Goal: Transaction & Acquisition: Obtain resource

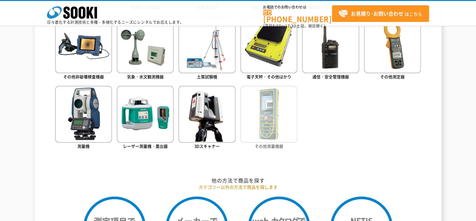
scroll to position [470, 0]
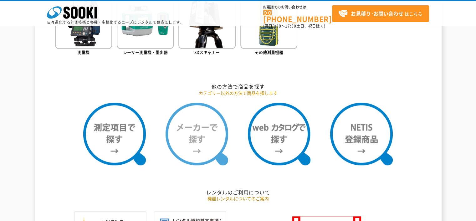
click at [172, 150] on img at bounding box center [197, 134] width 63 height 63
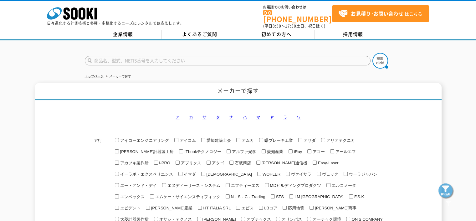
click at [122, 56] on input "text" at bounding box center [228, 60] width 286 height 9
type input "カーデル"
click at [373, 53] on button at bounding box center [381, 61] width 16 height 16
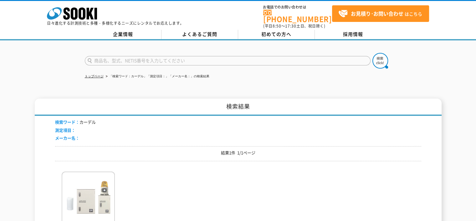
scroll to position [63, 0]
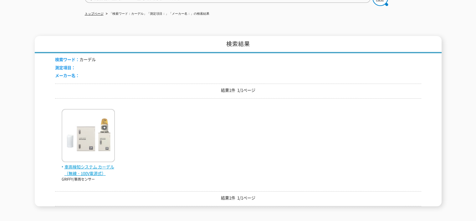
click at [95, 166] on span "車両検知システム カーデル（無線・100V電源式）" at bounding box center [88, 170] width 53 height 13
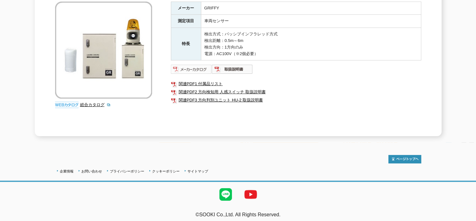
scroll to position [84, 0]
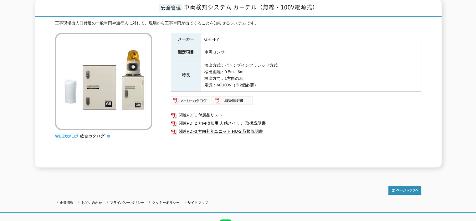
click at [191, 95] on img at bounding box center [191, 100] width 41 height 10
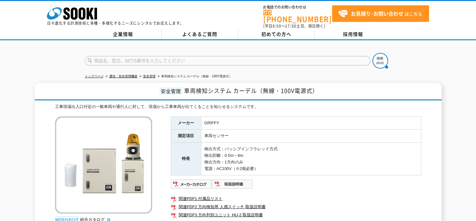
click at [115, 57] on input "text" at bounding box center [228, 60] width 286 height 9
type input "カークル"
click at [373, 53] on button at bounding box center [381, 61] width 16 height 16
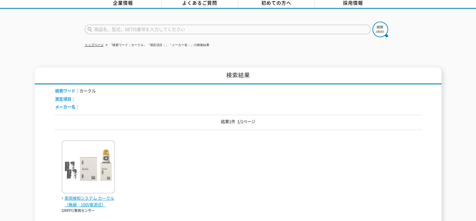
scroll to position [63, 0]
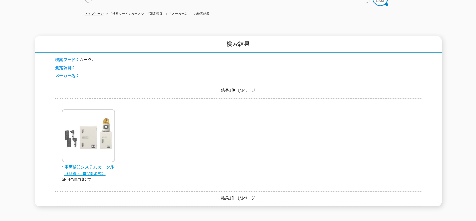
click at [100, 164] on span "車両検知システム カークル（無線・100V電源式）" at bounding box center [88, 170] width 53 height 13
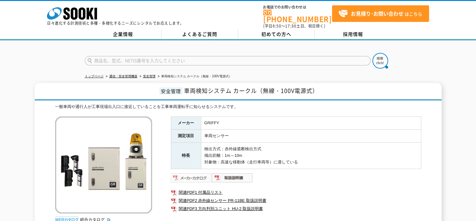
click at [202, 173] on img at bounding box center [191, 178] width 41 height 10
click at [104, 57] on input "text" at bounding box center [228, 60] width 286 height 9
type input "商品名、型式、NETIS番号を入力してください"
click at [149, 75] on link "安全管理" at bounding box center [149, 76] width 13 height 3
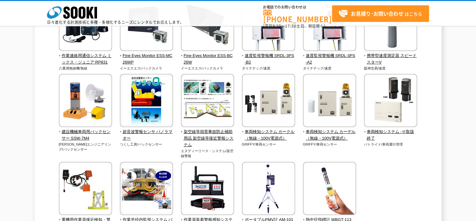
scroll to position [1221, 0]
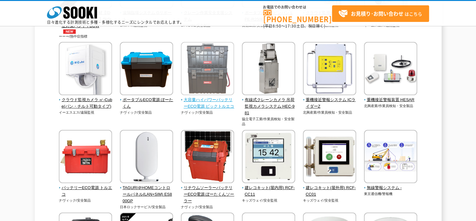
scroll to position [157, 0]
